Goal: Consume media (video, audio): Consume media (video, audio)

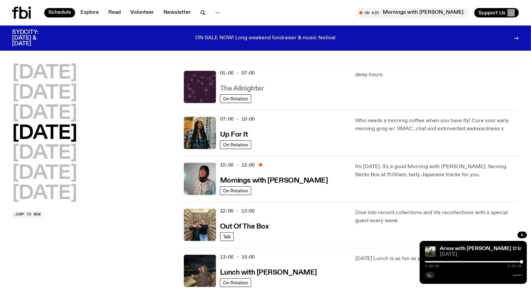
click at [253, 88] on h3 "The Allnighter" at bounding box center [242, 88] width 44 height 7
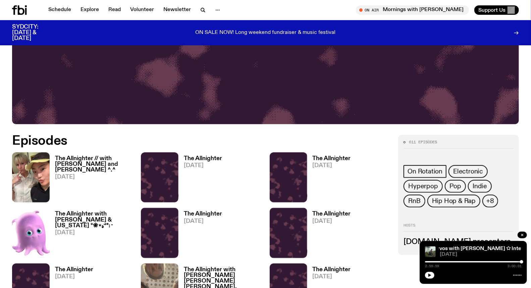
scroll to position [256, 0]
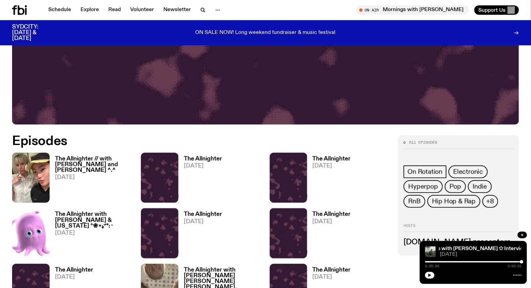
click at [94, 159] on h3 "The Allnighter // with [PERSON_NAME] and [PERSON_NAME] ^.^" at bounding box center [94, 164] width 78 height 17
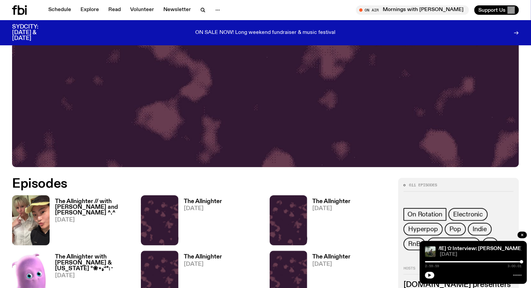
scroll to position [220, 0]
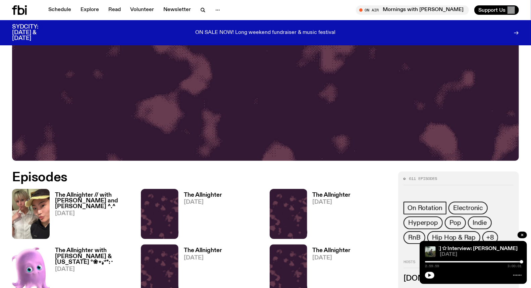
click at [100, 191] on div "The Allnighter // with [PERSON_NAME] and [PERSON_NAME] ^.^ [DATE]" at bounding box center [91, 214] width 83 height 50
click at [98, 197] on h3 "The Allnighter // with [PERSON_NAME] and [PERSON_NAME] ^.^" at bounding box center [94, 200] width 78 height 17
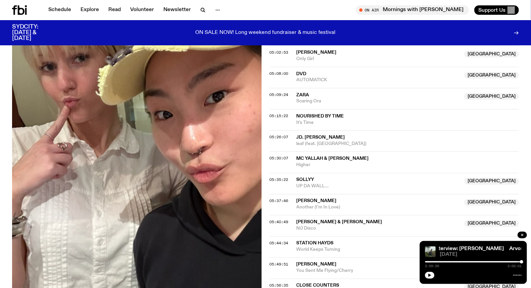
scroll to position [890, 0]
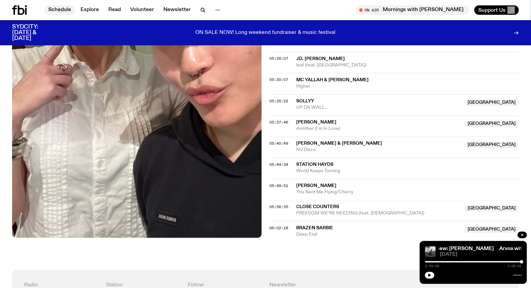
click at [65, 6] on link "Schedule" at bounding box center [59, 9] width 31 height 9
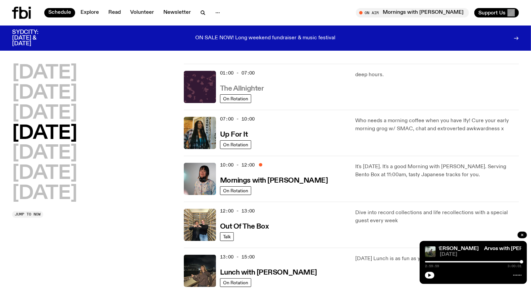
click at [241, 88] on h3 "The Allnighter" at bounding box center [242, 88] width 44 height 7
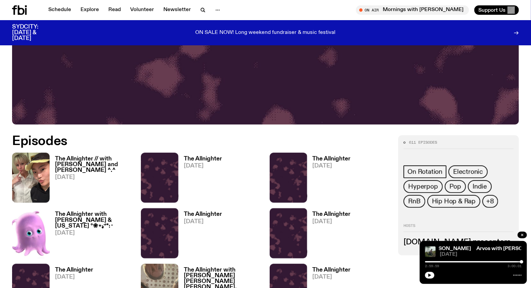
scroll to position [330, 0]
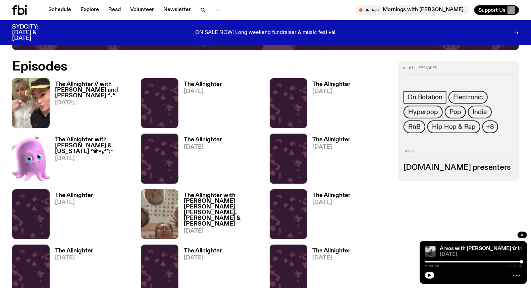
click at [78, 85] on h3 "The Allnighter // with [PERSON_NAME] and [PERSON_NAME] ^.^" at bounding box center [94, 89] width 78 height 17
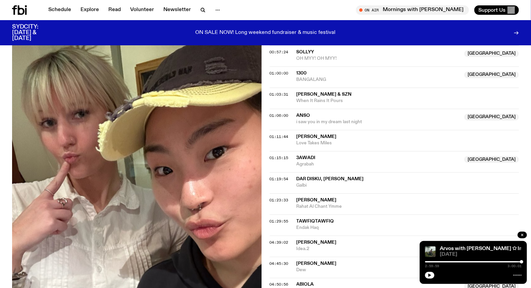
scroll to position [518, 0]
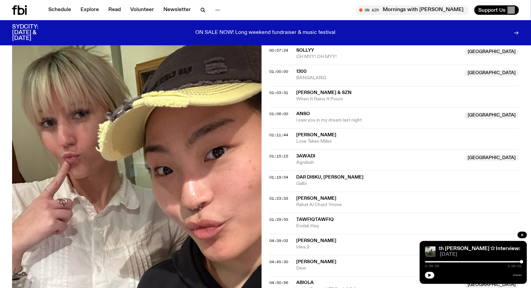
click at [325, 195] on span "[PERSON_NAME]" at bounding box center [407, 198] width 223 height 6
click at [386, 195] on div "Copied" at bounding box center [407, 201] width 223 height 13
click at [383, 191] on div "01:23:33 [PERSON_NAME] Al Chant Ymme Copied" at bounding box center [394, 201] width 249 height 21
click at [381, 180] on span "Galbi" at bounding box center [407, 183] width 223 height 6
click at [379, 202] on span "Rahat Al Chant Ymme" at bounding box center [407, 205] width 223 height 6
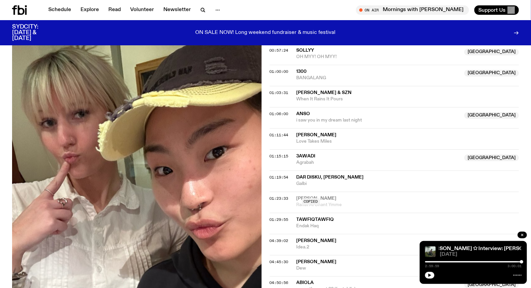
click at [378, 191] on div "01:23:33 [PERSON_NAME] Al Chant Ymme Copied" at bounding box center [394, 201] width 249 height 21
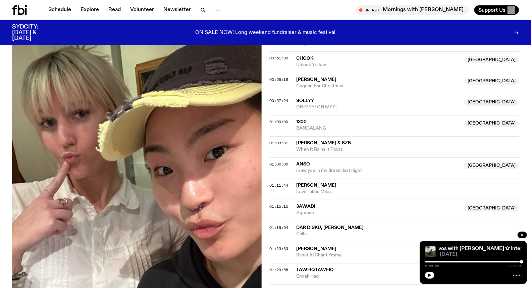
scroll to position [480, 0]
